Goal: Information Seeking & Learning: Learn about a topic

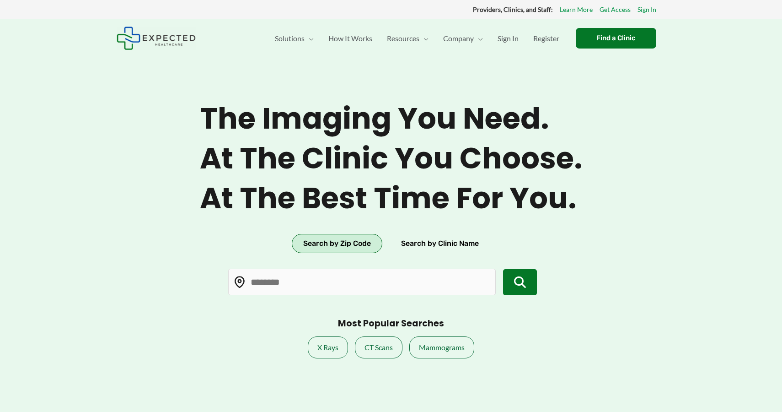
type input "*****"
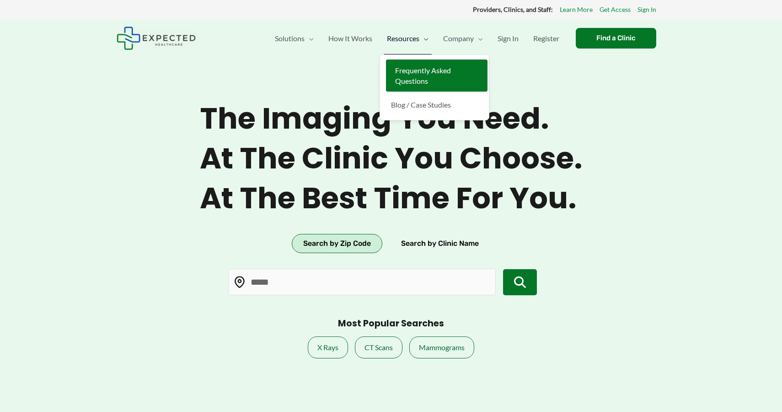
click at [398, 75] on link "Frequently Asked Questions" at bounding box center [437, 75] width 102 height 32
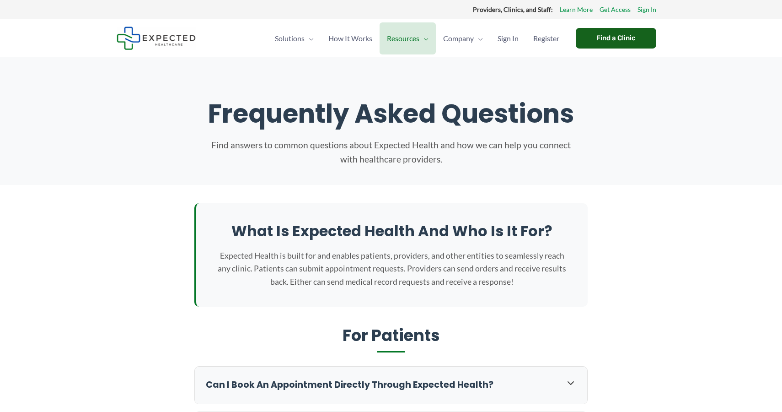
click at [600, 45] on div "Find a Clinic" at bounding box center [616, 38] width 81 height 21
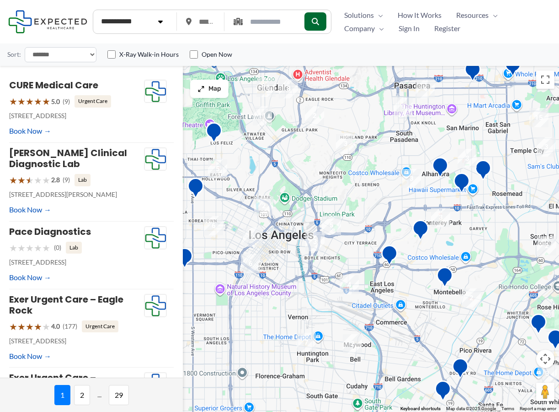
click at [503, 34] on ul "Solutions Menu Toggle Clinics Providers Patients and Individuals Developers Law…" at bounding box center [444, 21] width 215 height 27
